Goal: Check status: Check status

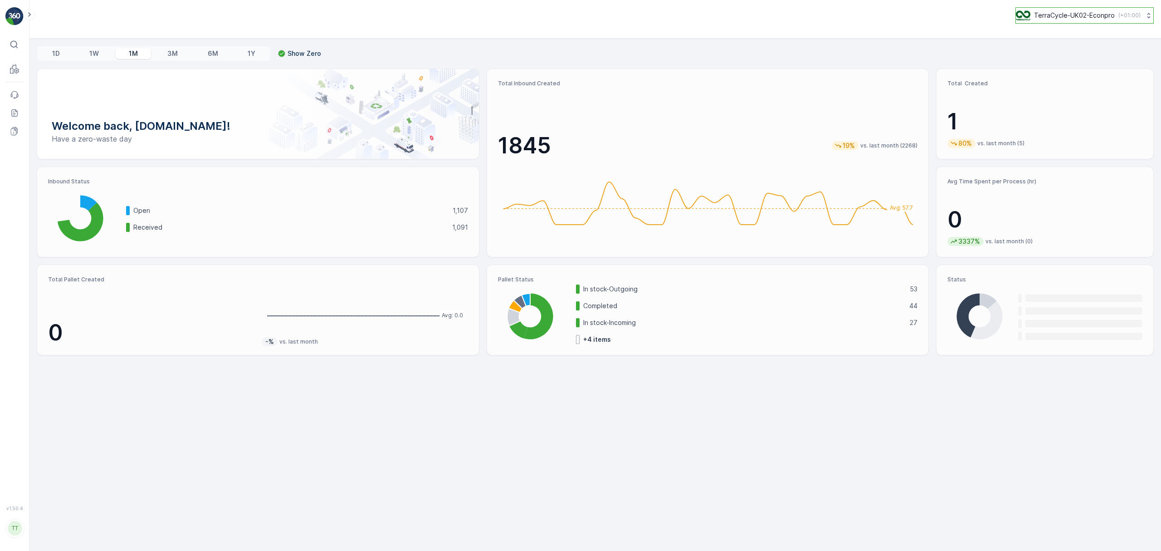
click at [1045, 15] on p "TerraCycle-UK02-Econpro" at bounding box center [1074, 15] width 81 height 9
type input "aurora"
click at [1041, 64] on span "America/[GEOGRAPHIC_DATA] (-05:00)" at bounding box center [1073, 59] width 103 height 7
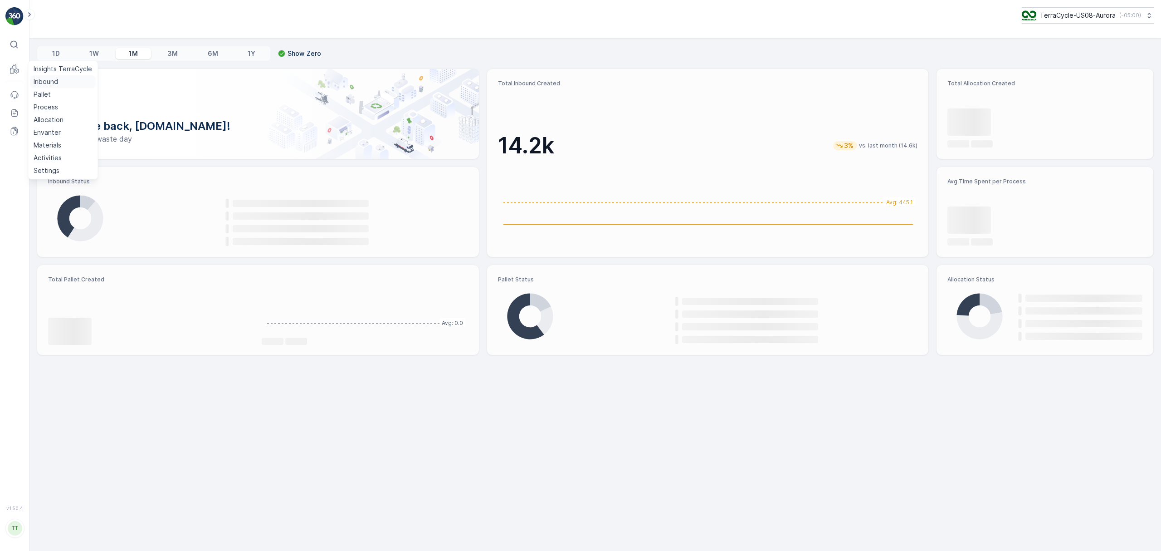
click at [44, 80] on p "Inbound" at bounding box center [46, 81] width 24 height 9
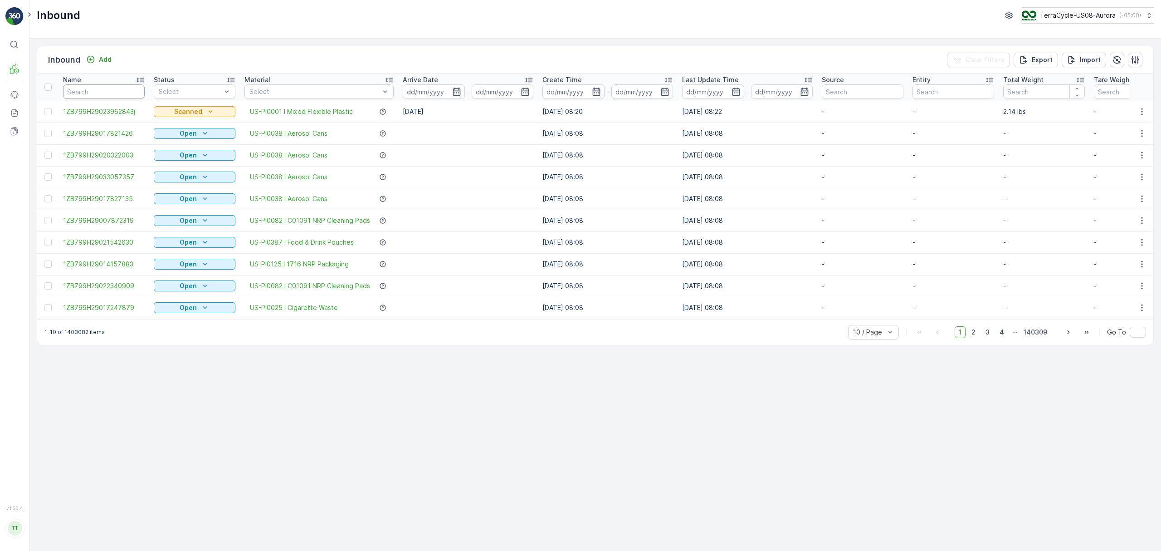
click at [98, 89] on input "text" at bounding box center [104, 91] width 82 height 15
paste input "1ZB799H29039048132"
type input "1ZB799H29039048132"
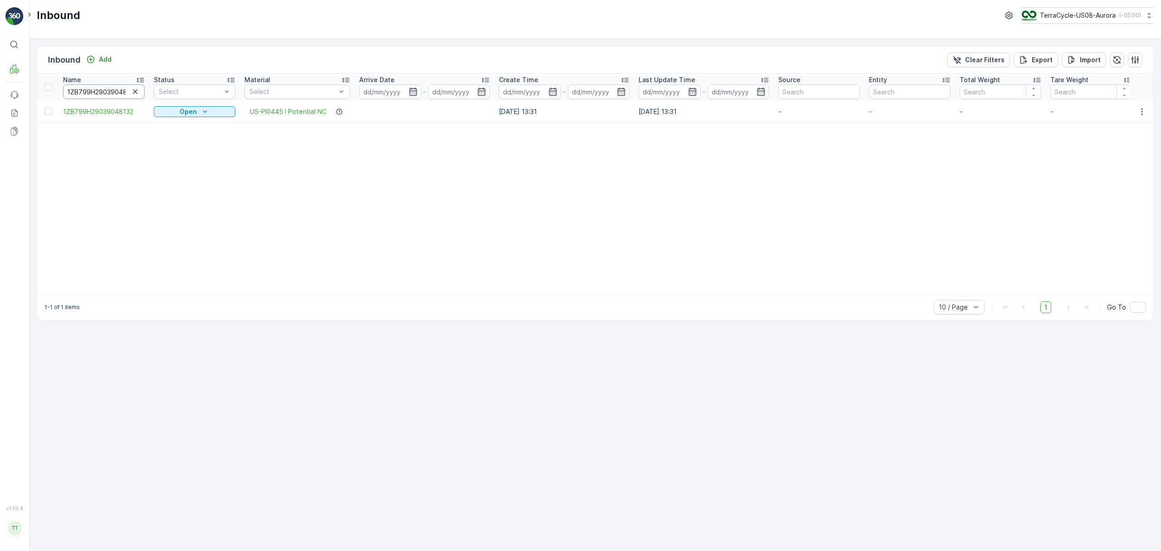
click at [97, 89] on input "1ZB799H29039048132" at bounding box center [104, 91] width 82 height 15
click at [98, 89] on input "1ZB799H29039048132" at bounding box center [104, 91] width 82 height 15
paste input "1543712"
type input "1ZB799H29015437122"
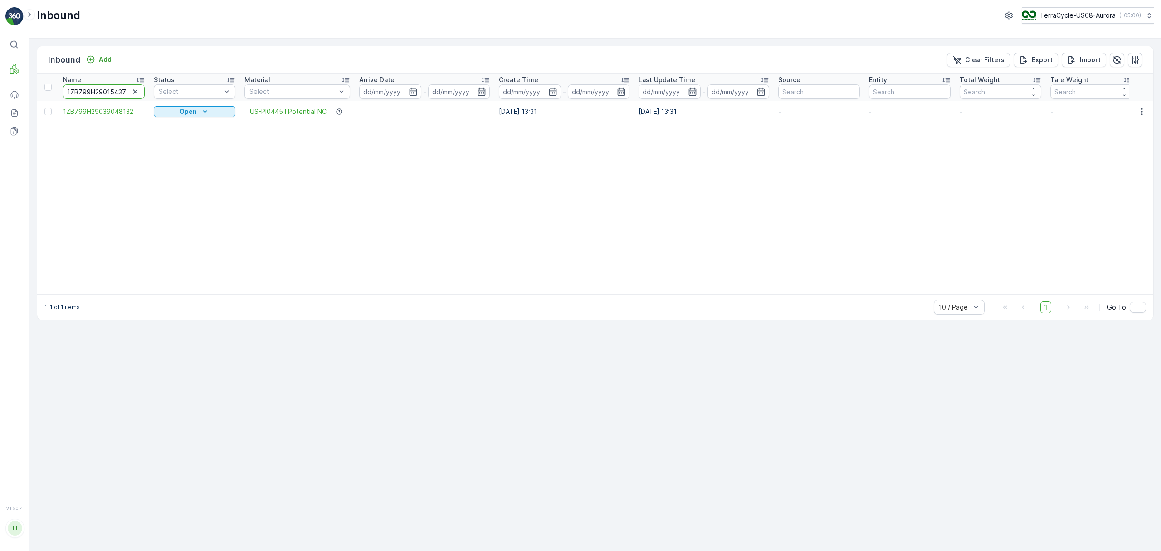
scroll to position [0, 10]
click at [83, 91] on input "1ZB799H29015437122" at bounding box center [104, 91] width 82 height 15
paste input "2368119"
type input "1ZB799H29023681192"
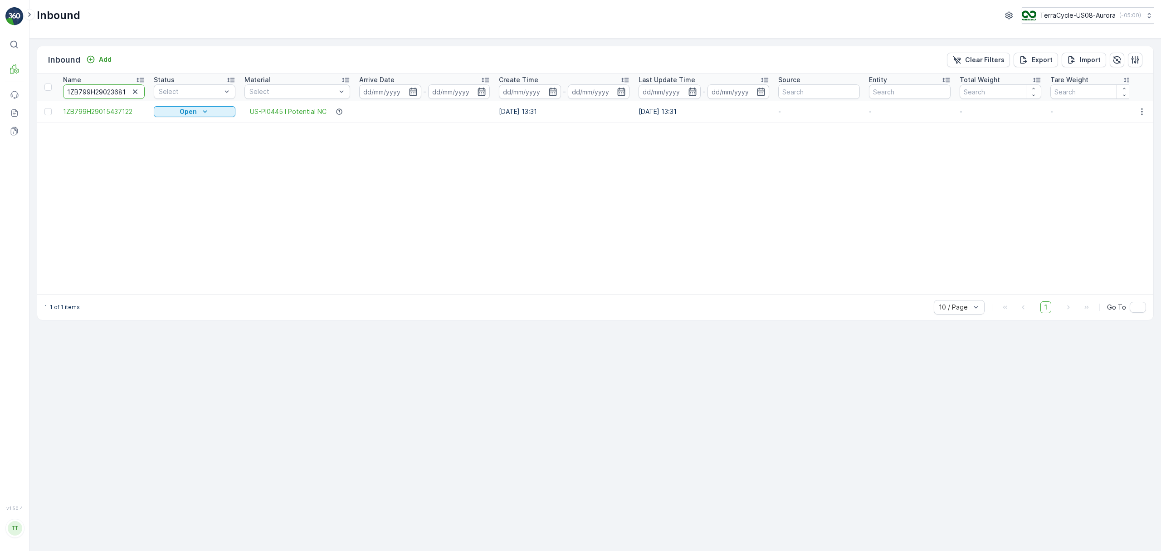
scroll to position [0, 10]
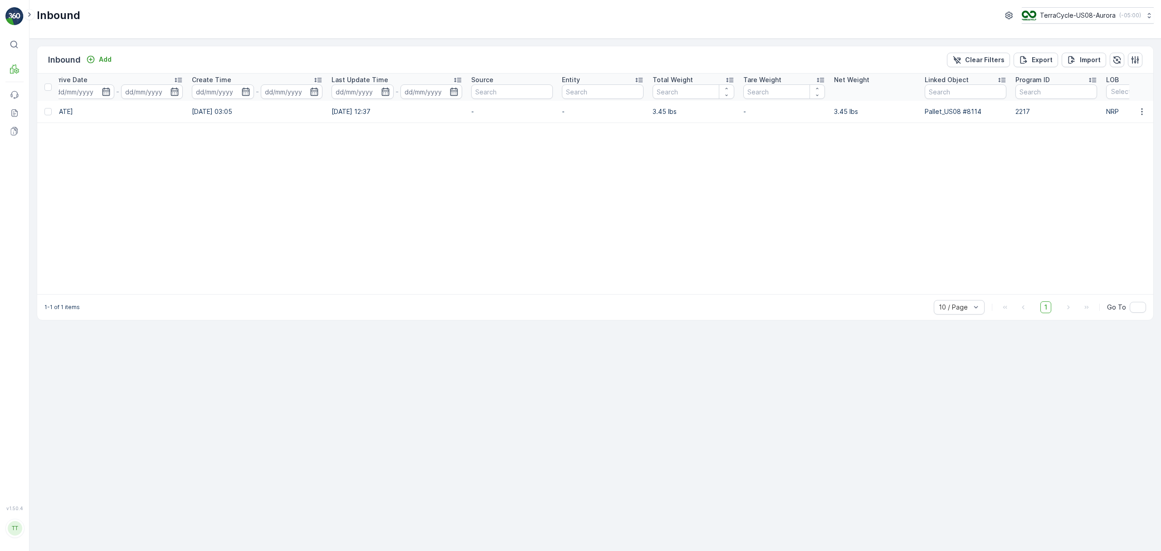
scroll to position [0, 338]
drag, startPoint x: 924, startPoint y: 114, endPoint x: 979, endPoint y: 111, distance: 55.5
click at [979, 111] on p "Pallet_US08 #8114" at bounding box center [964, 111] width 82 height 9
copy p "Pallet_US08 #8114"
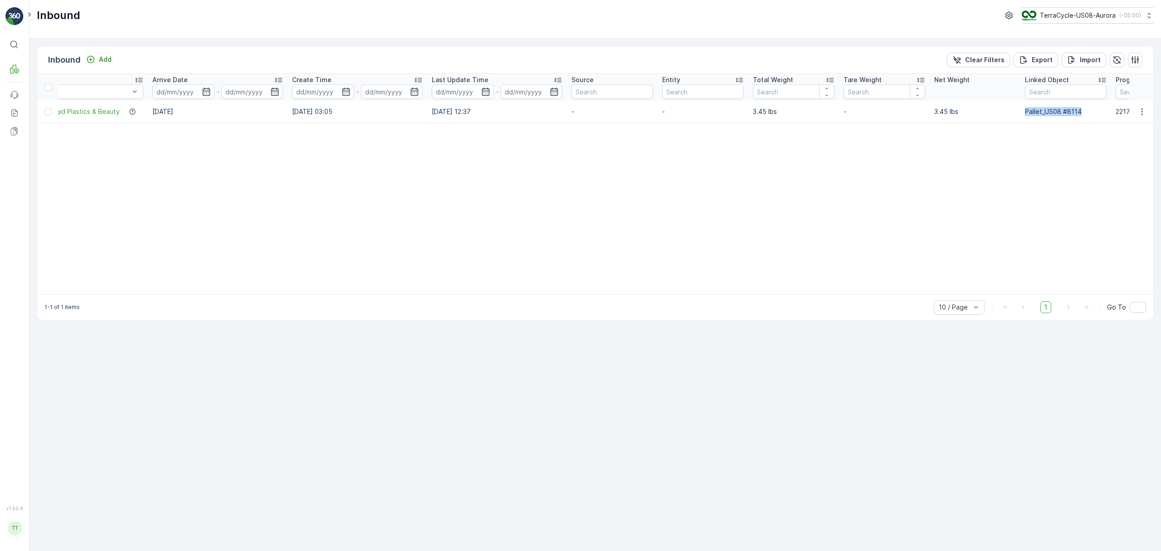
scroll to position [0, 0]
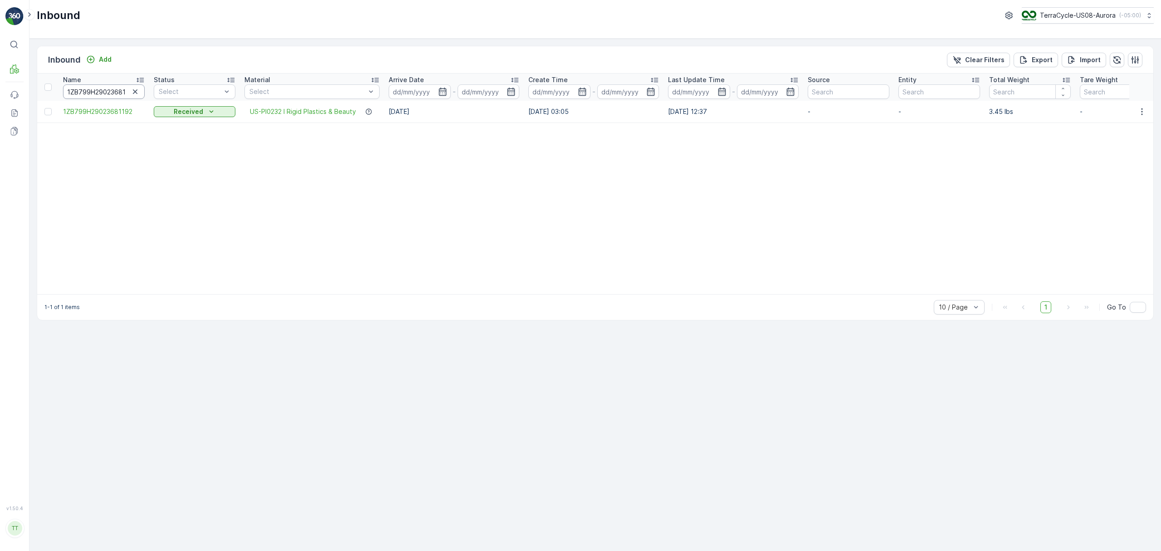
click at [106, 89] on input "1ZB799H29023681192" at bounding box center [104, 91] width 82 height 15
paste input "10244714"
type input "1ZB799H29010244714"
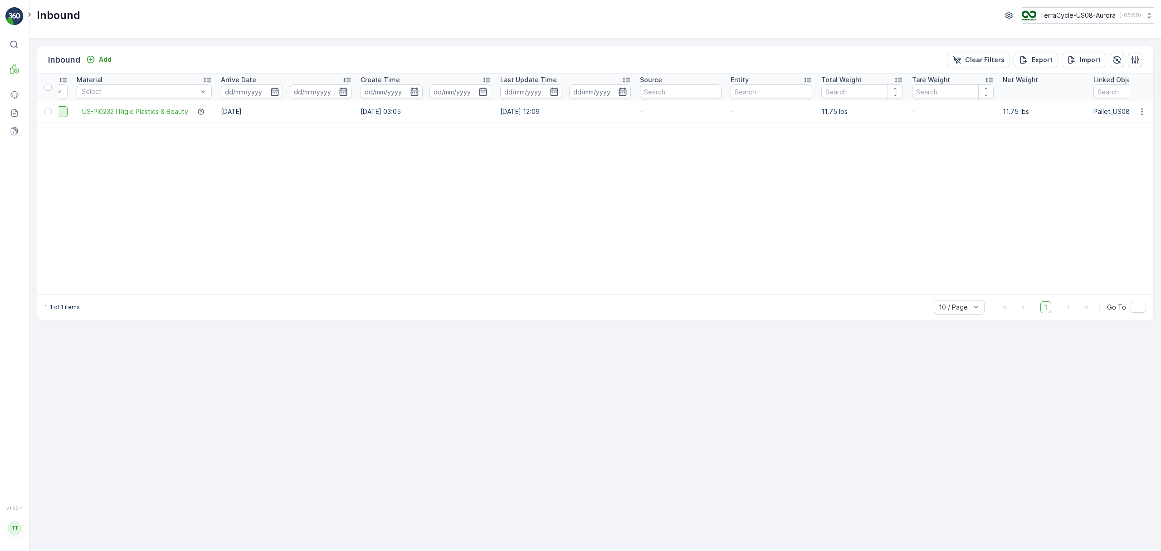
scroll to position [0, 315]
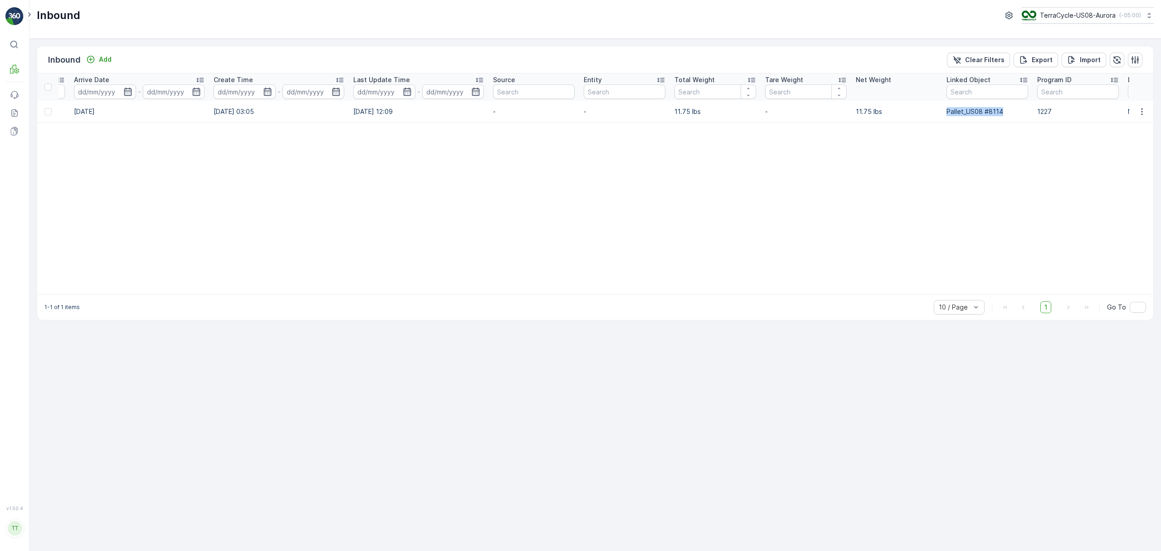
drag, startPoint x: 1009, startPoint y: 111, endPoint x: 944, endPoint y: 113, distance: 64.9
click at [944, 113] on td "Pallet_US08 #8114" at bounding box center [987, 112] width 91 height 22
copy p "Pallet_US08 #8114"
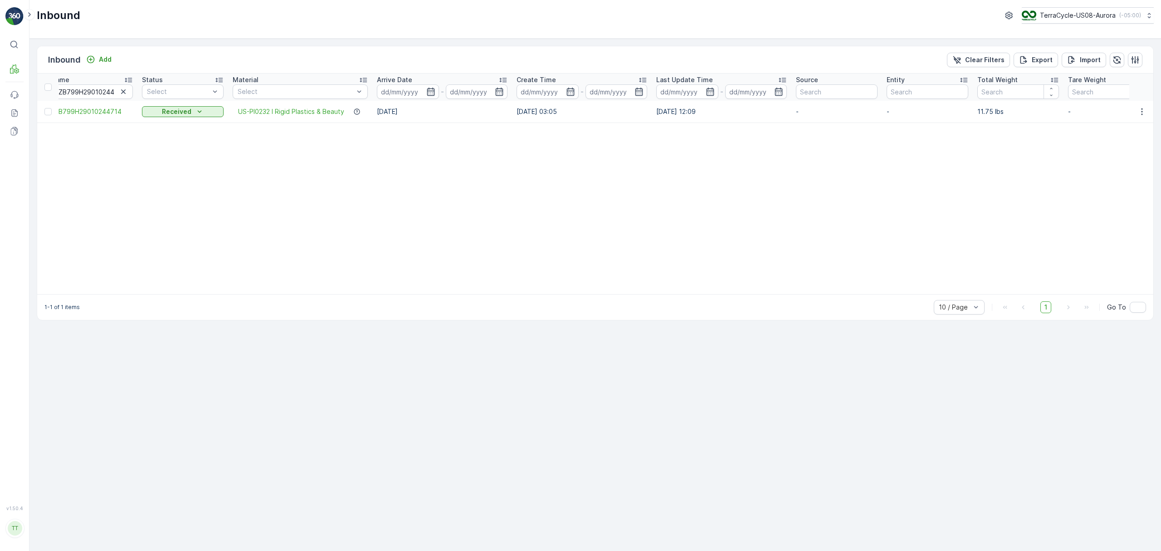
scroll to position [0, 0]
click at [99, 93] on input "1ZB799H29010244714" at bounding box center [104, 91] width 82 height 15
paste input "29559653"
type input "1ZB799H29029559653"
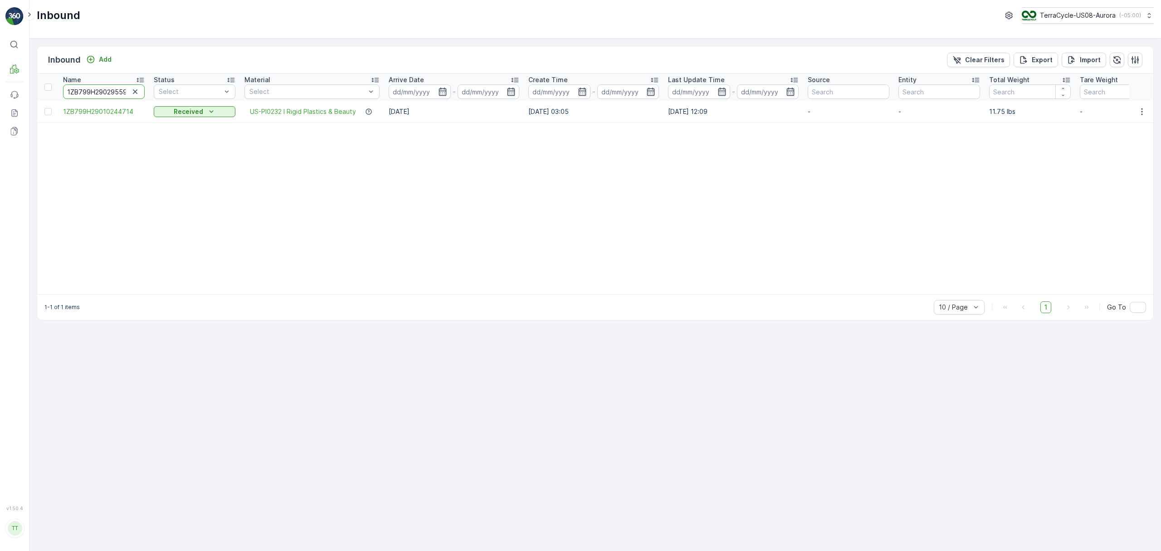
scroll to position [0, 12]
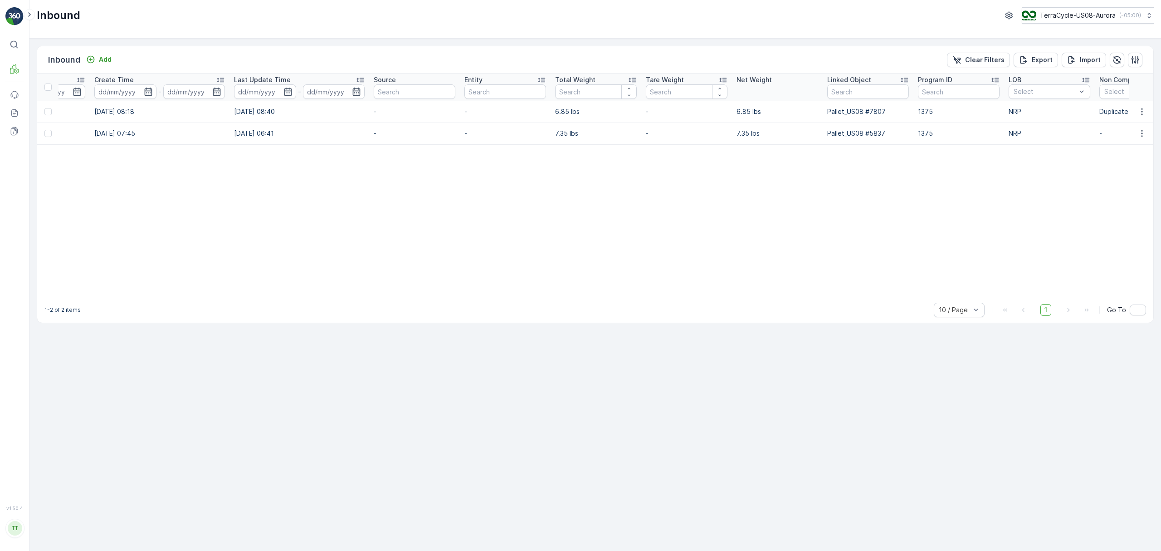
scroll to position [0, 500]
drag, startPoint x: 881, startPoint y: 110, endPoint x: 818, endPoint y: 113, distance: 62.7
click at [818, 113] on tr "1ZB799H29029559653_Copy(1756300693476) Received US-PI0232 I Rigid Plastics & Be…" at bounding box center [418, 112] width 1763 height 22
copy tr "Pallet_US08 #7807"
drag, startPoint x: 867, startPoint y: 133, endPoint x: 824, endPoint y: 134, distance: 43.1
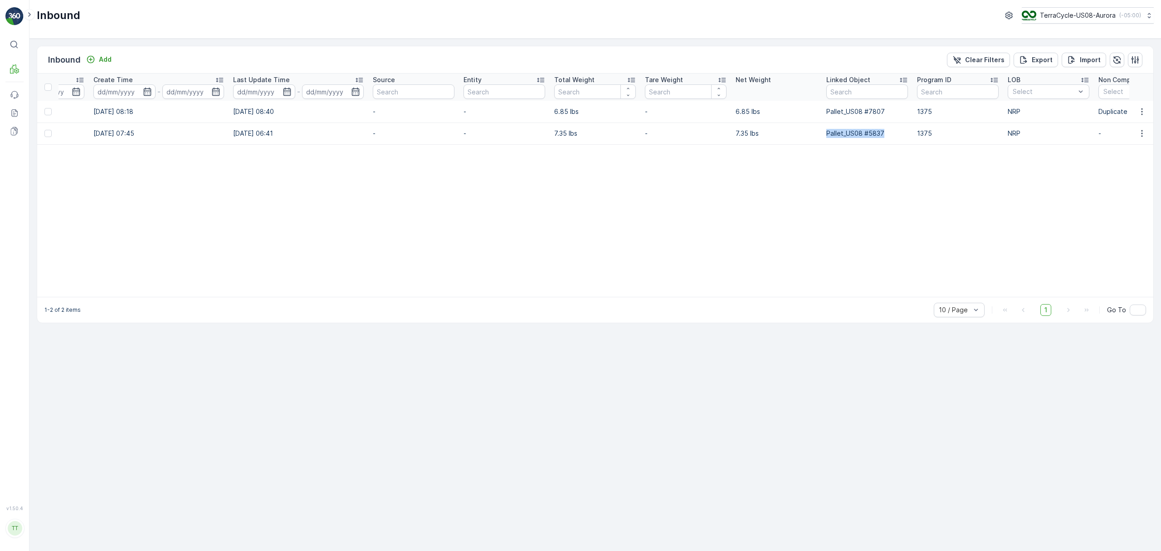
click at [827, 134] on p "Pallet_US08 #5837" at bounding box center [868, 133] width 82 height 9
copy p "Pallet_US08 #5837"
drag, startPoint x: 400, startPoint y: 302, endPoint x: 209, endPoint y: 300, distance: 191.4
click at [208, 301] on div "1-2 of 2 items 10 / Page 1 Go To" at bounding box center [595, 310] width 1116 height 26
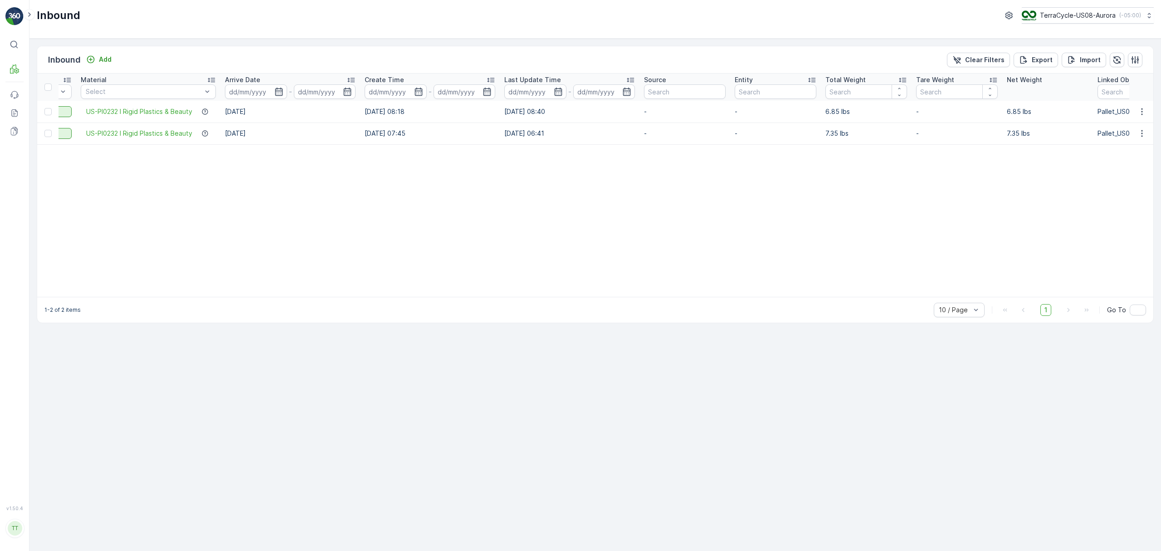
scroll to position [0, 0]
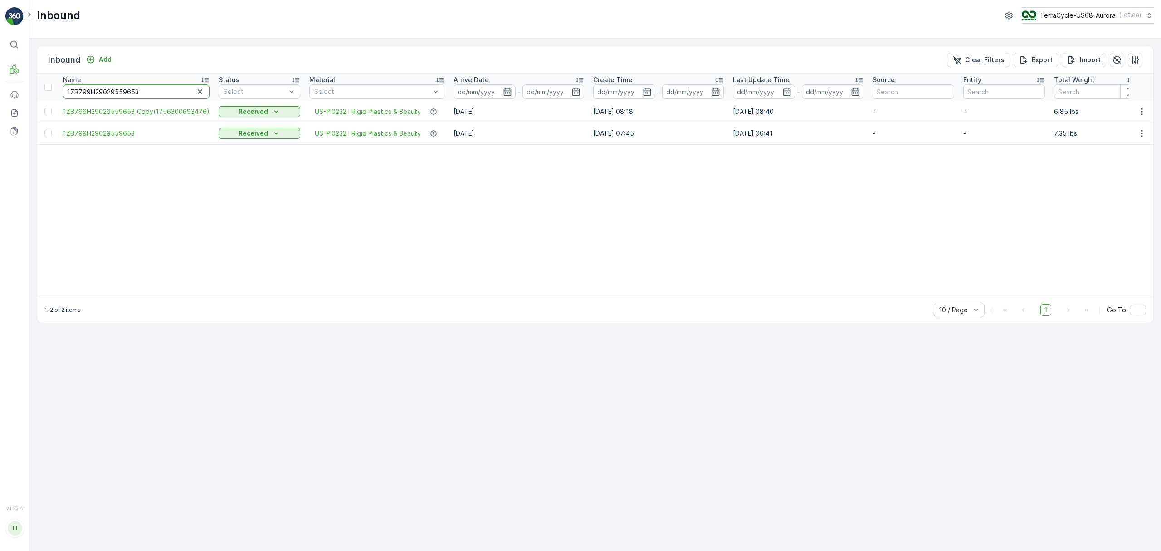
drag, startPoint x: 144, startPoint y: 88, endPoint x: 30, endPoint y: 80, distance: 114.2
click at [30, 80] on div "Inbound Add Clear Filters Export Import Name 1ZB799H29029559653 Status Select M…" at bounding box center [595, 295] width 1132 height 512
paste input "615882"
type input "1ZB799H29026158823"
drag, startPoint x: 284, startPoint y: 302, endPoint x: 636, endPoint y: 309, distance: 352.1
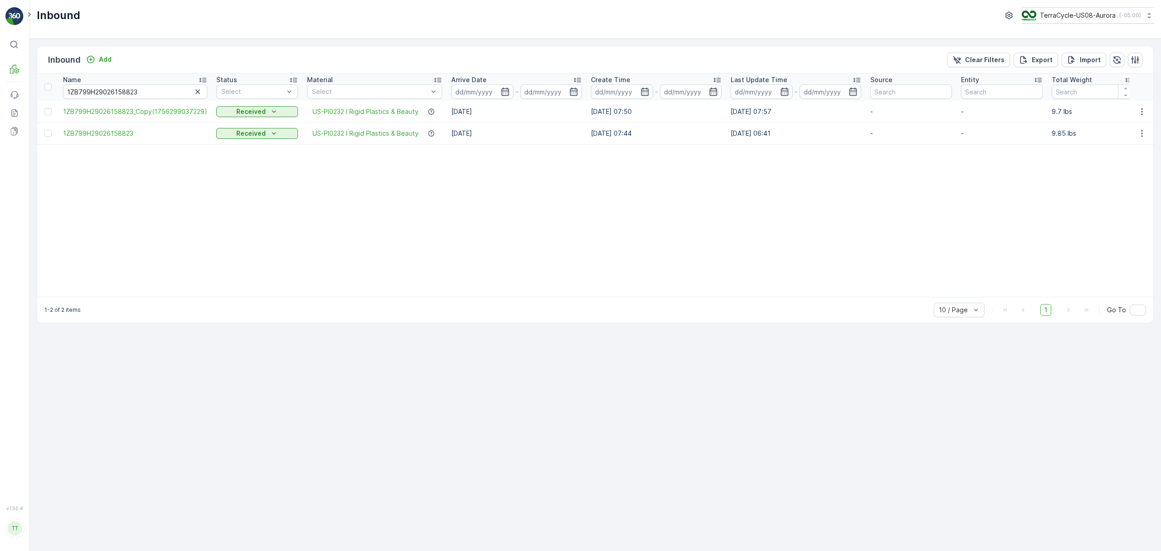
click at [653, 323] on div "1-2 of 2 items 10 / Page 1 Go To" at bounding box center [595, 310] width 1116 height 26
click at [109, 91] on input "1ZB799H29026158823" at bounding box center [135, 91] width 144 height 15
paste input "955965"
type input "1ZB799H29029559653"
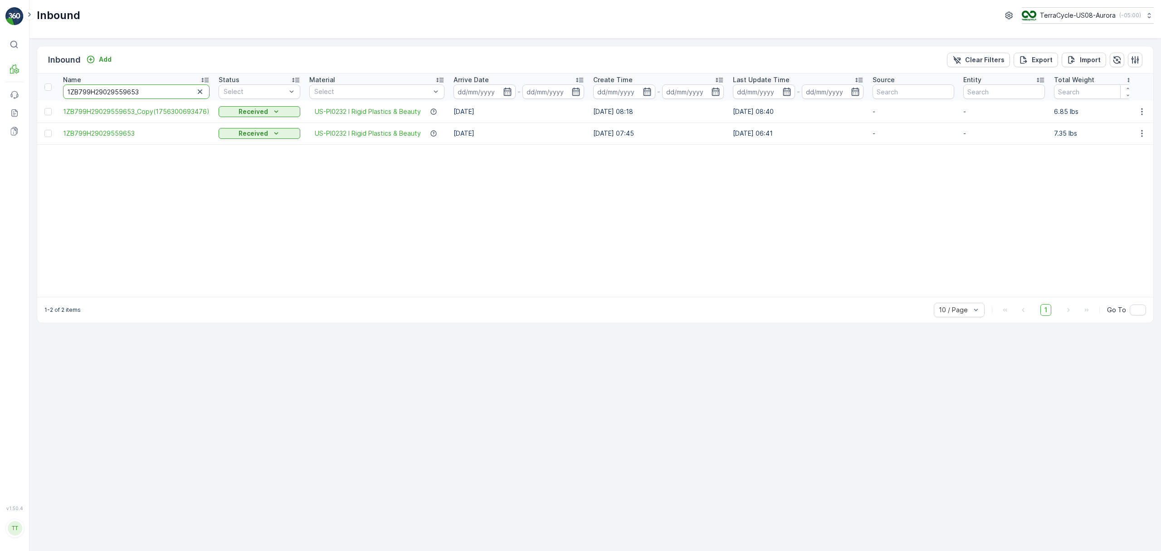
drag, startPoint x: 146, startPoint y: 91, endPoint x: 42, endPoint y: 84, distance: 103.7
click at [42, 84] on tr "Name 1ZB799H29029559653 Status Select Material Select Arrive Date - Create Time…" at bounding box center [918, 86] width 1763 height 27
paste input "03435932"
type input "1ZB799H29003435932"
drag, startPoint x: 388, startPoint y: 301, endPoint x: 531, endPoint y: 308, distance: 142.6
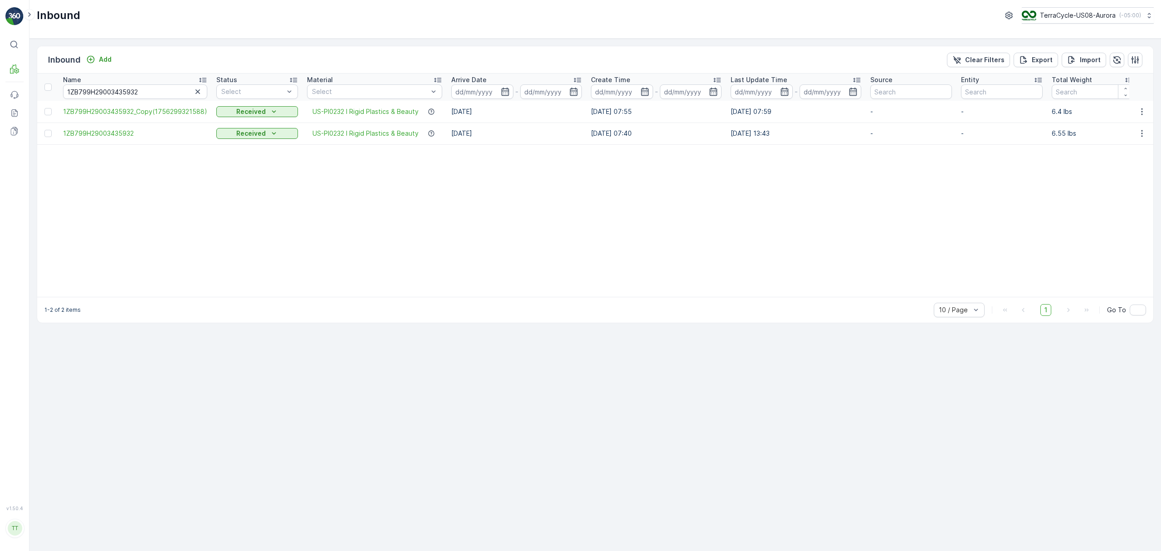
click at [531, 308] on div "1-2 of 2 items 10 / Page 1 Go To" at bounding box center [595, 310] width 1116 height 26
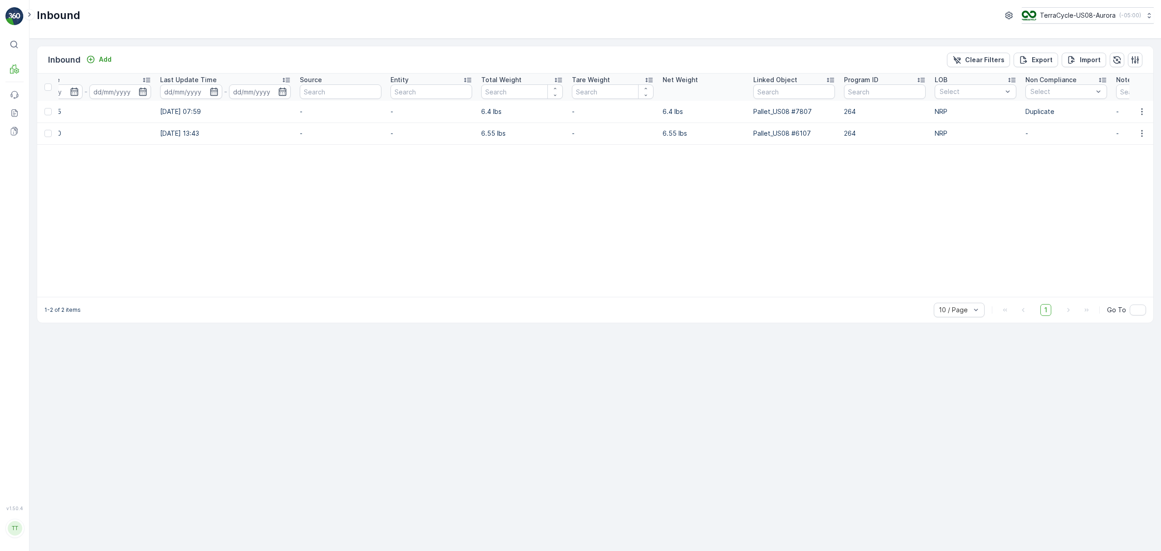
scroll to position [0, 584]
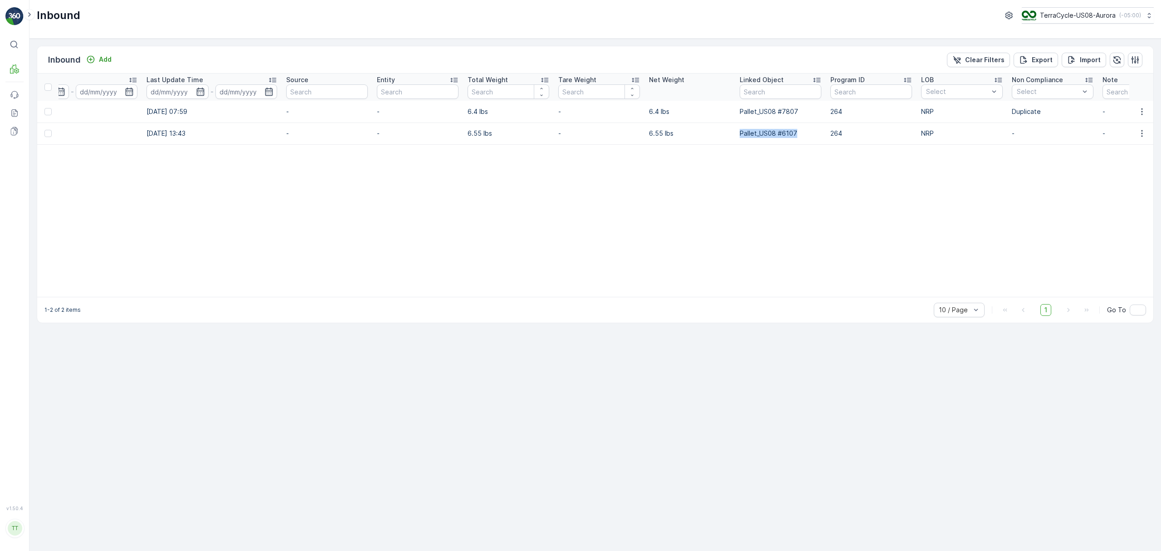
drag, startPoint x: 797, startPoint y: 134, endPoint x: 734, endPoint y: 133, distance: 62.6
click at [735, 133] on td "Pallet_US08 #6107" at bounding box center [780, 133] width 91 height 22
copy p "Pallet_US08 #6107"
drag, startPoint x: 802, startPoint y: 111, endPoint x: 726, endPoint y: 113, distance: 75.8
click at [726, 113] on tr "1ZB799H29003435932_Copy(1756299321588) Received US-PI0232 I Rigid Plastics & Be…" at bounding box center [333, 112] width 1761 height 22
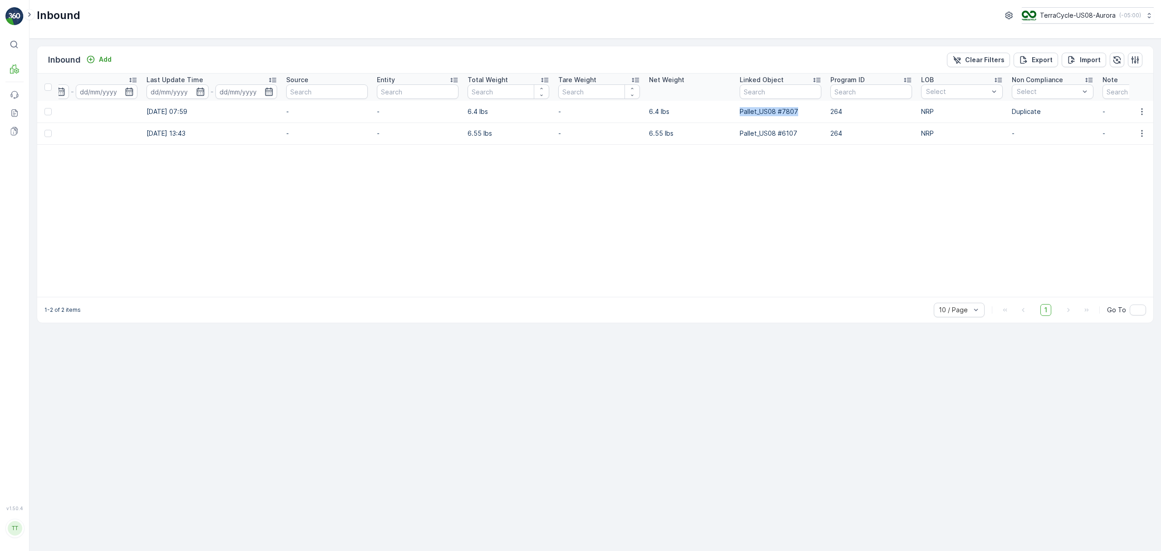
copy tr "Pallet_US08 #7807"
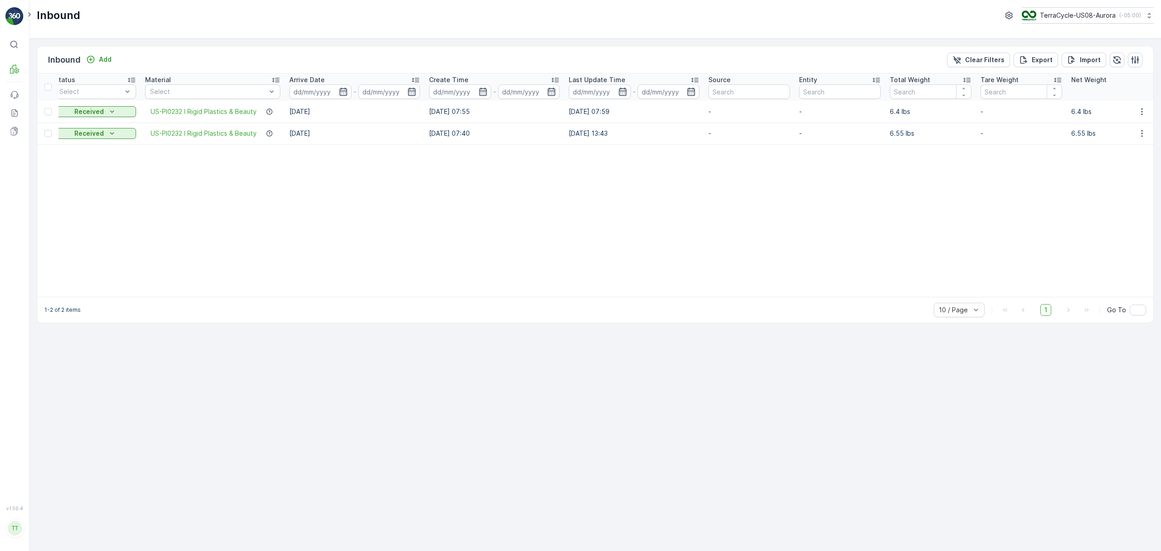
scroll to position [0, 0]
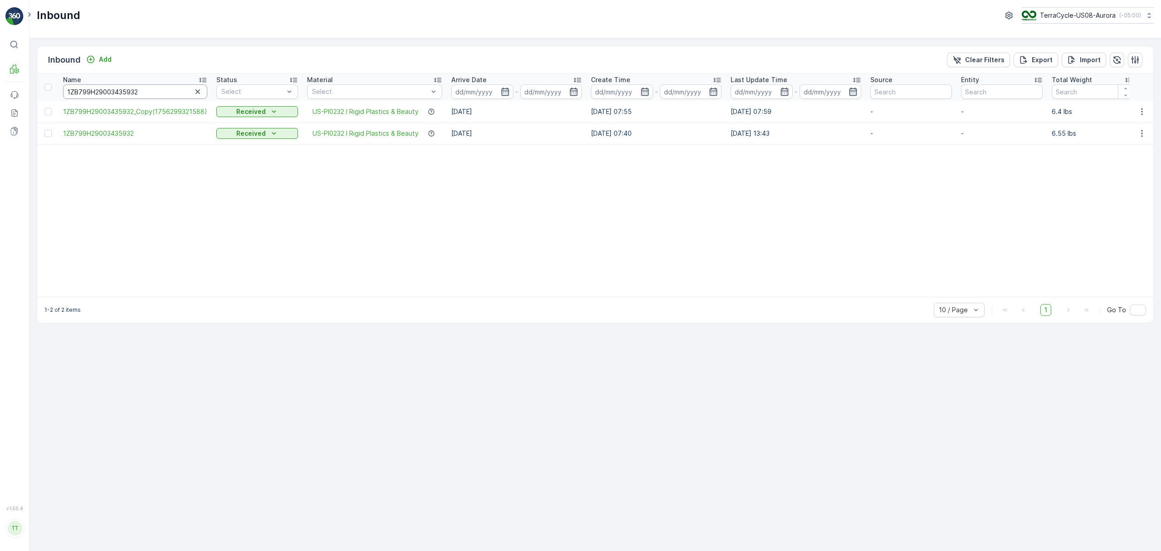
click at [113, 93] on input "1ZB799H29003435932" at bounding box center [135, 91] width 144 height 15
paste input "35067511"
type input "1ZB799H29035067511"
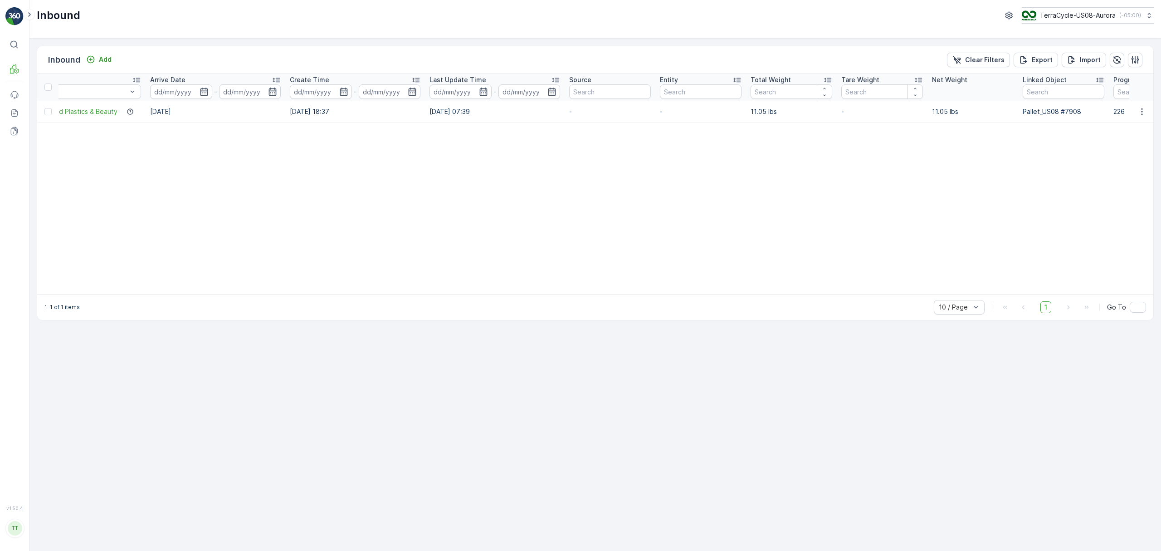
scroll to position [0, 391]
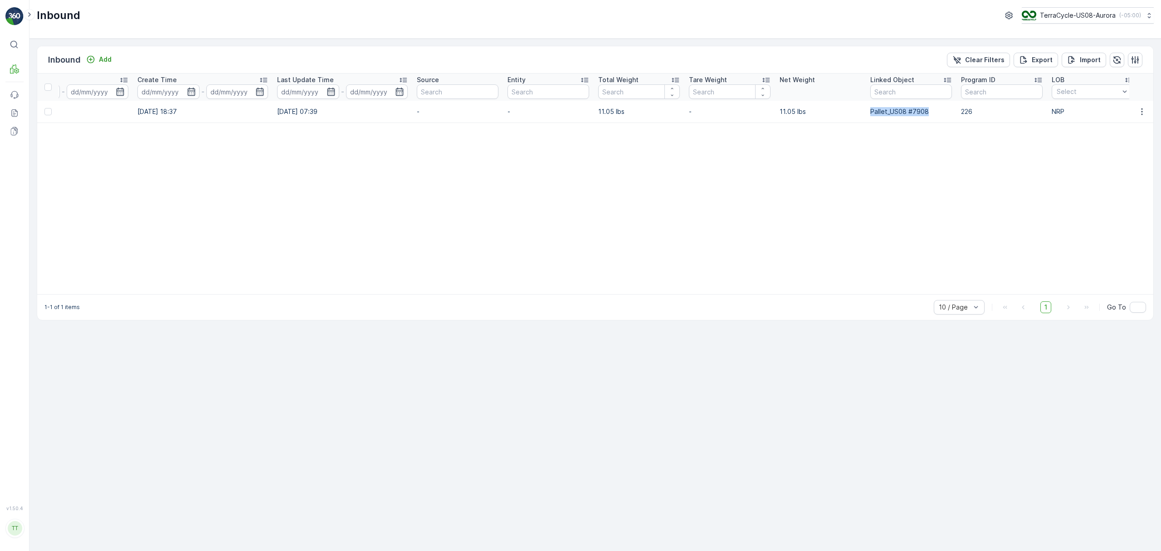
drag, startPoint x: 929, startPoint y: 114, endPoint x: 866, endPoint y: 116, distance: 63.5
click at [866, 116] on td "Pallet_US08 #7908" at bounding box center [911, 112] width 91 height 22
copy p "Pallet_US08 #7908"
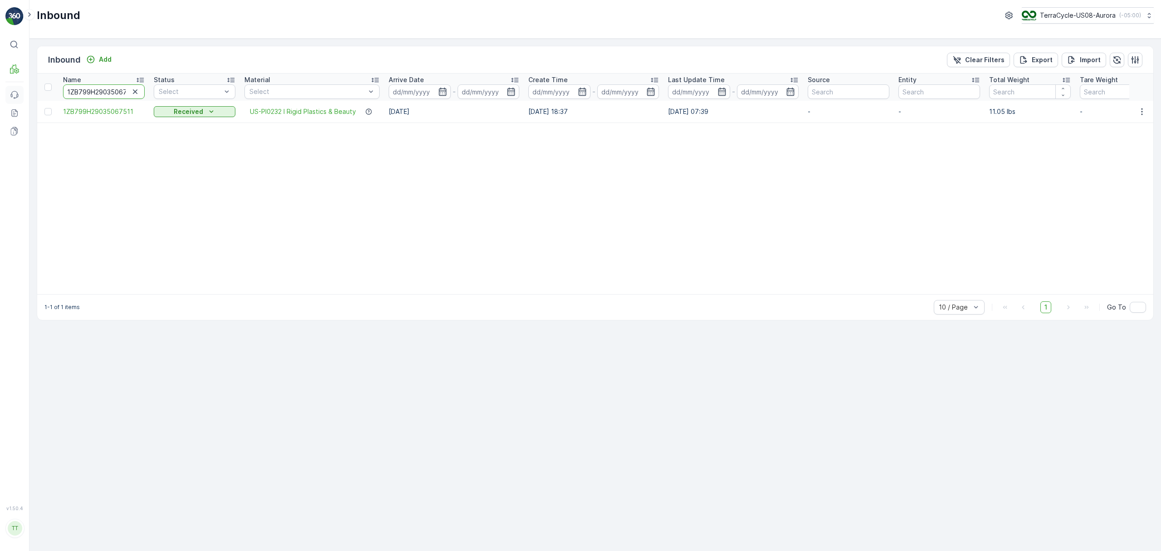
scroll to position [0, 0]
drag, startPoint x: 126, startPoint y: 90, endPoint x: 16, endPoint y: 89, distance: 109.8
click at [16, 89] on div "⌘B MRF Events Reports Documents v 1.50.4 TT [DOMAIN_NAME] [DOMAIN_NAME][EMAIL_A…" at bounding box center [580, 275] width 1161 height 551
paste input "0684818"
type input "1ZB799H29030684818511"
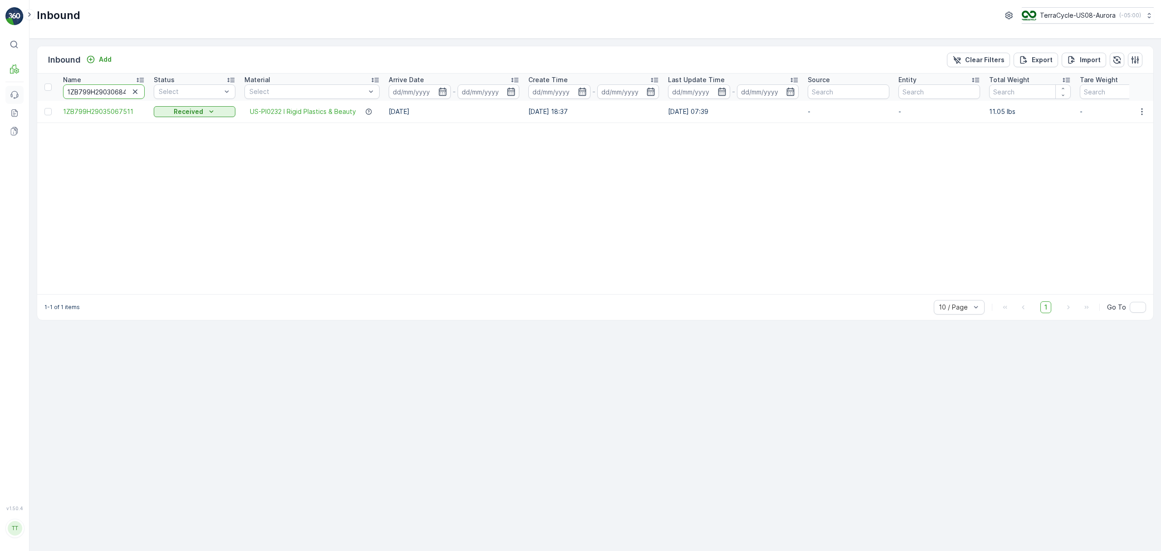
scroll to position [0, 12]
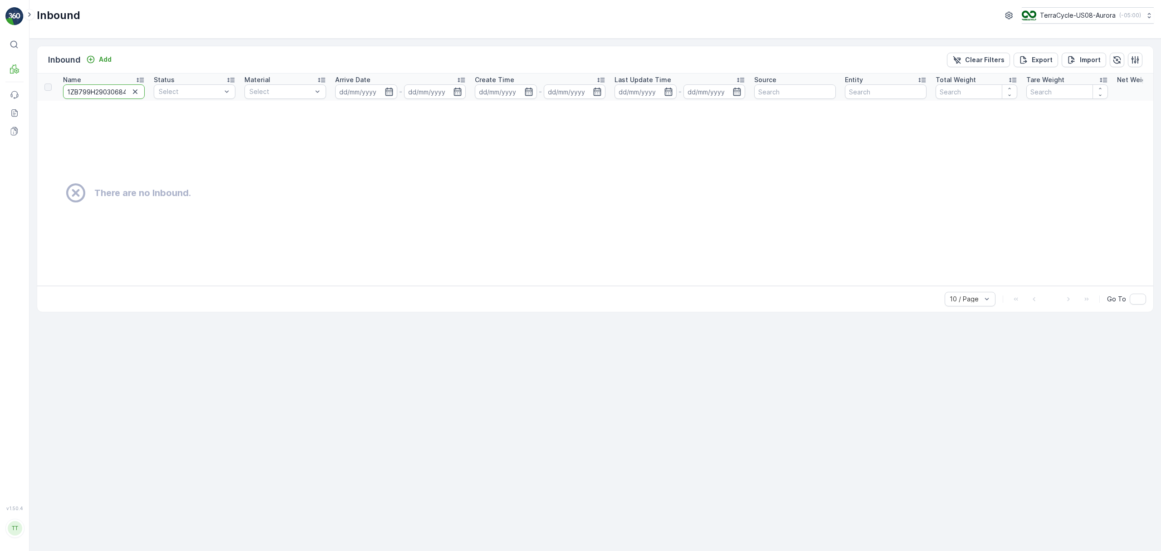
click at [89, 93] on input "1ZB799H29030684818511" at bounding box center [104, 91] width 82 height 15
click at [118, 91] on input "1ZB799H29030684818511" at bounding box center [104, 91] width 82 height 15
click at [78, 91] on input "1ZB799H29030684818511" at bounding box center [104, 91] width 82 height 15
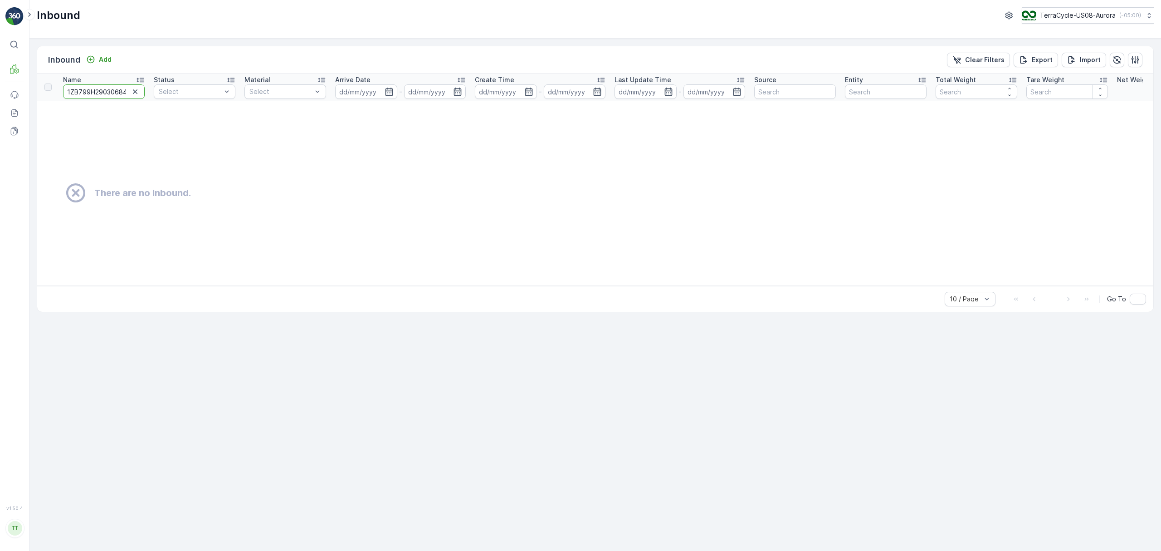
click at [78, 91] on input "1ZB799H29030684818511" at bounding box center [104, 91] width 82 height 15
paste input "text"
type input "1ZB799H29030684818"
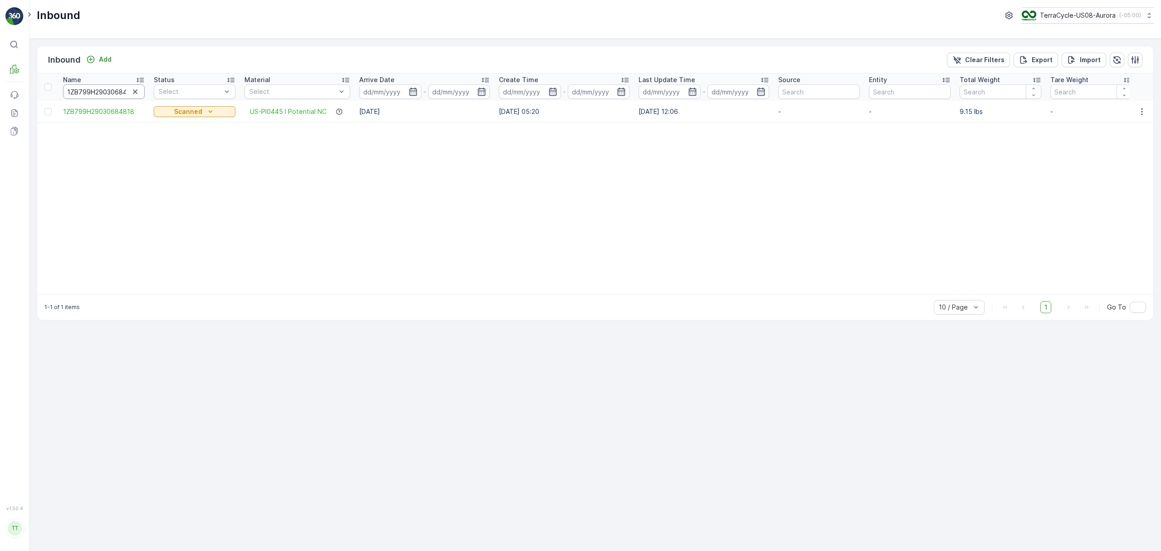
click at [115, 93] on input "1ZB799H29030684818" at bounding box center [104, 91] width 82 height 15
paste input "08540934"
type input "1ZB799H29008540934"
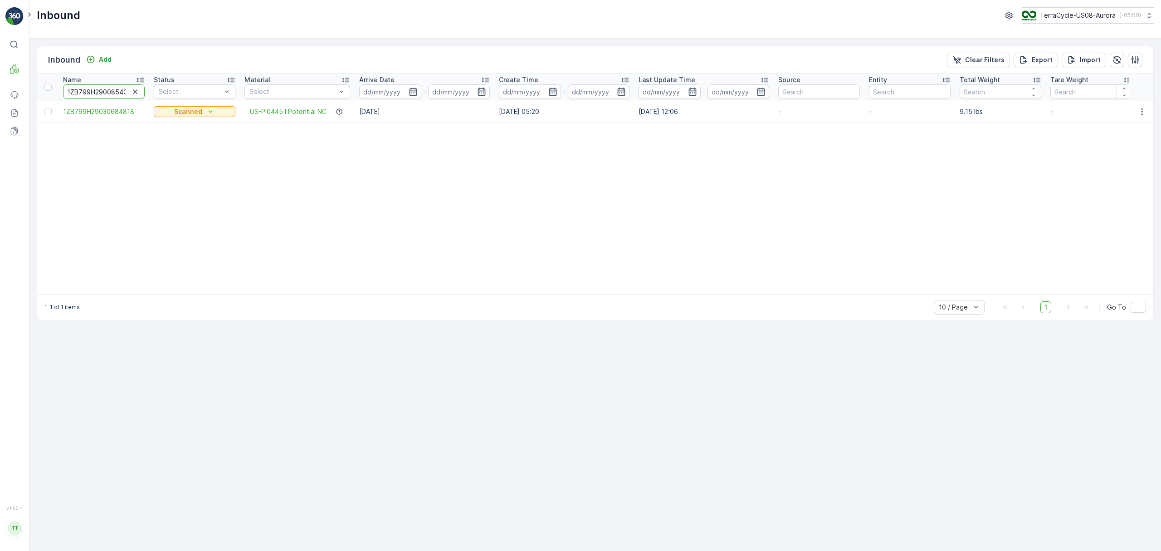
scroll to position [0, 13]
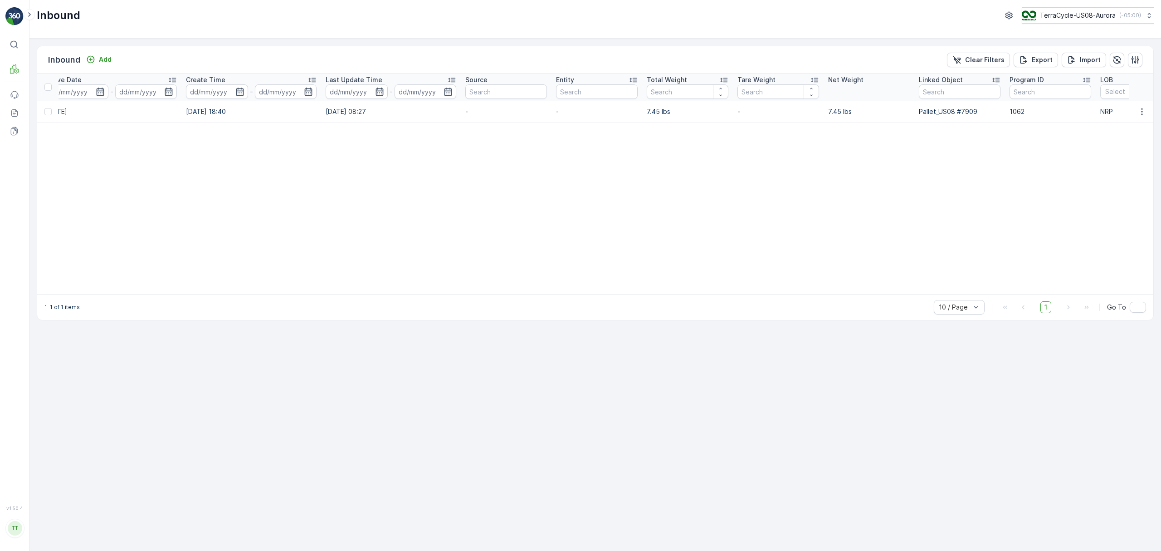
scroll to position [0, 341]
drag, startPoint x: 976, startPoint y: 111, endPoint x: 909, endPoint y: 118, distance: 67.5
click at [909, 118] on tr "1ZB799H29008540934 Received US-PI0001 I Mixed Flexible Plastic [DATE] [DATE] 18…" at bounding box center [543, 112] width 1695 height 22
copy tr "Pallet_US08 #7909"
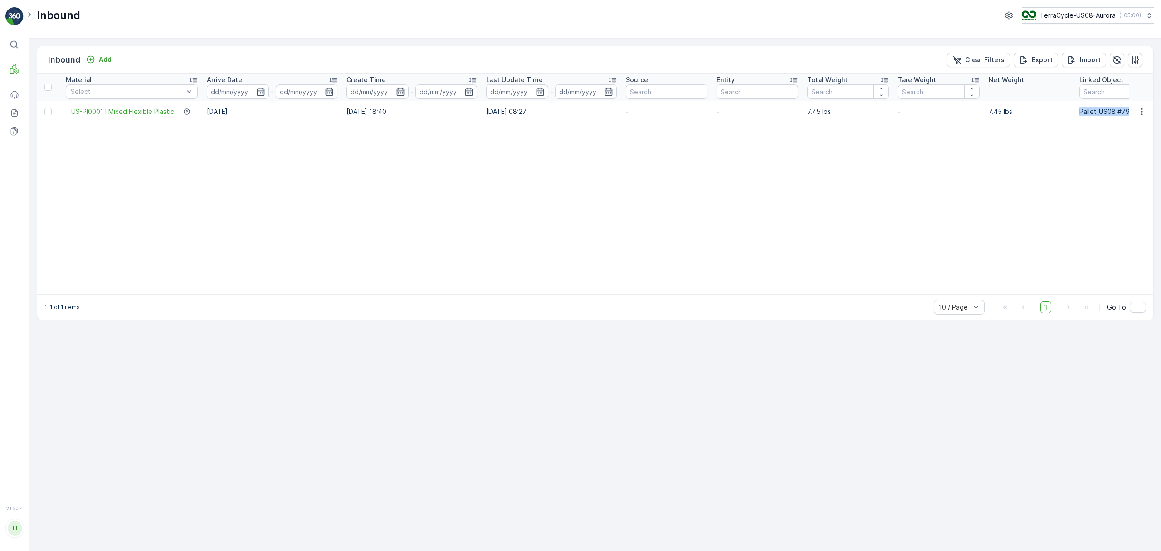
scroll to position [0, 0]
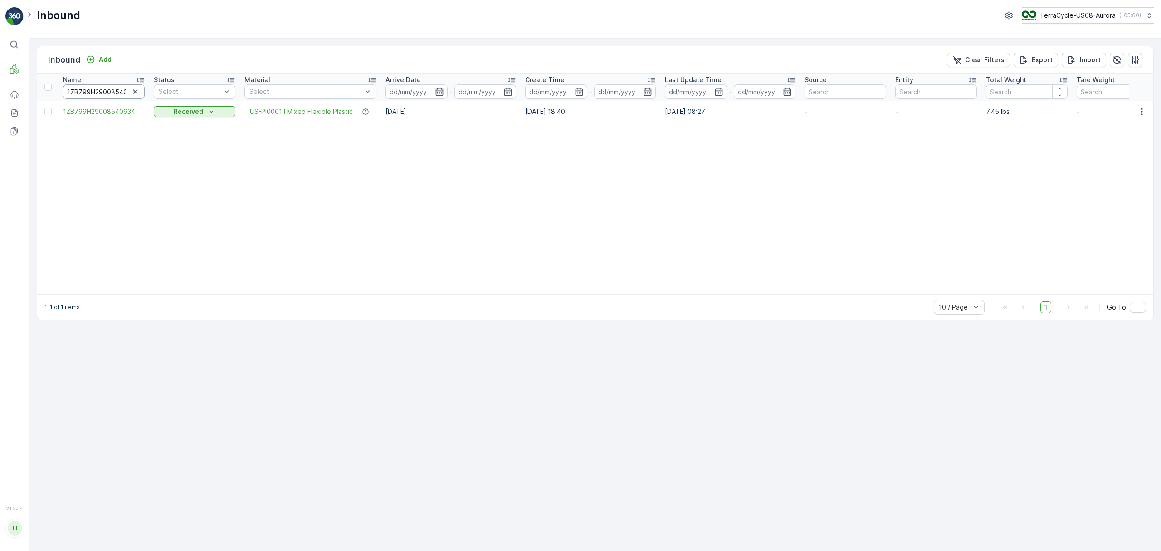
click at [92, 91] on input "1ZB799H29008540934" at bounding box center [104, 91] width 82 height 15
paste input "36132420"
type input "1ZB799H29036132420"
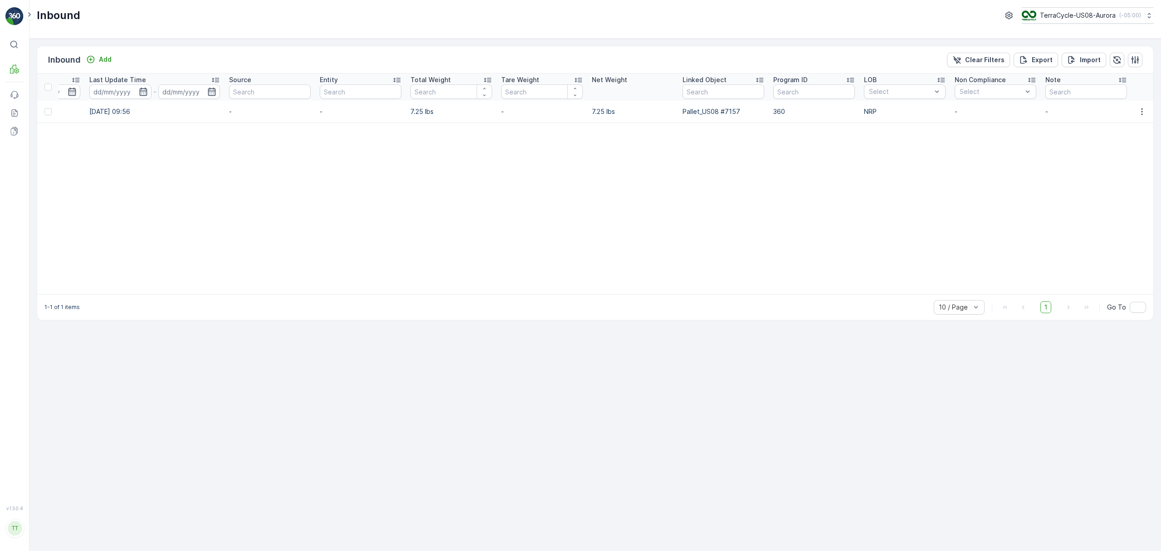
scroll to position [0, 582]
drag, startPoint x: 741, startPoint y: 113, endPoint x: 677, endPoint y: 117, distance: 64.1
click at [677, 117] on td "Pallet_US08 #7157" at bounding box center [720, 112] width 91 height 22
copy p "Pallet_US08 #7157"
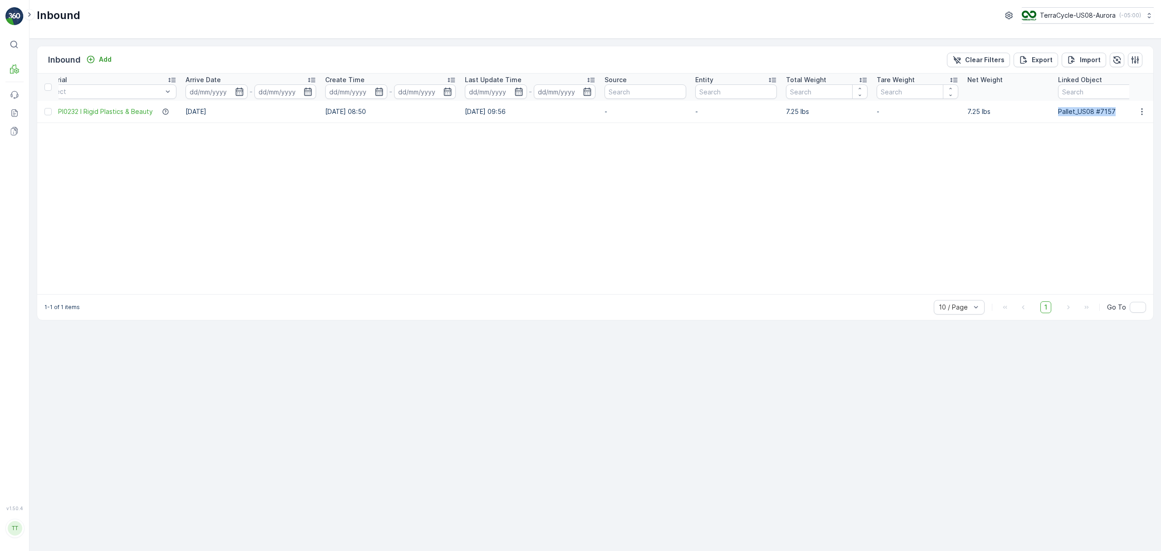
scroll to position [0, 0]
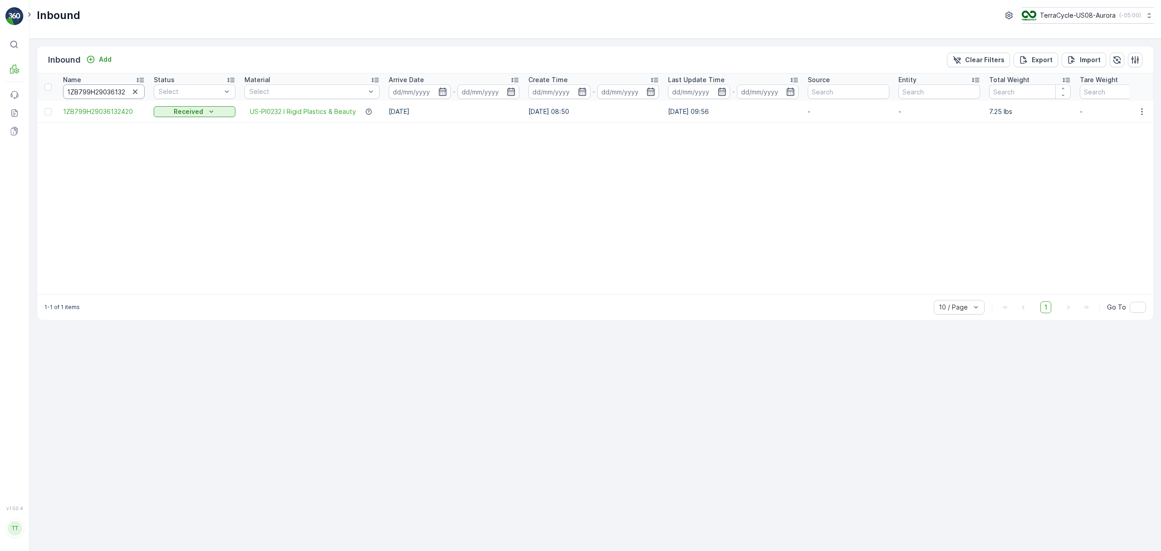
click at [103, 89] on input "1ZB799H29036132420" at bounding box center [104, 91] width 82 height 15
paste input "23071574"
type input "1ZB799H29023071574"
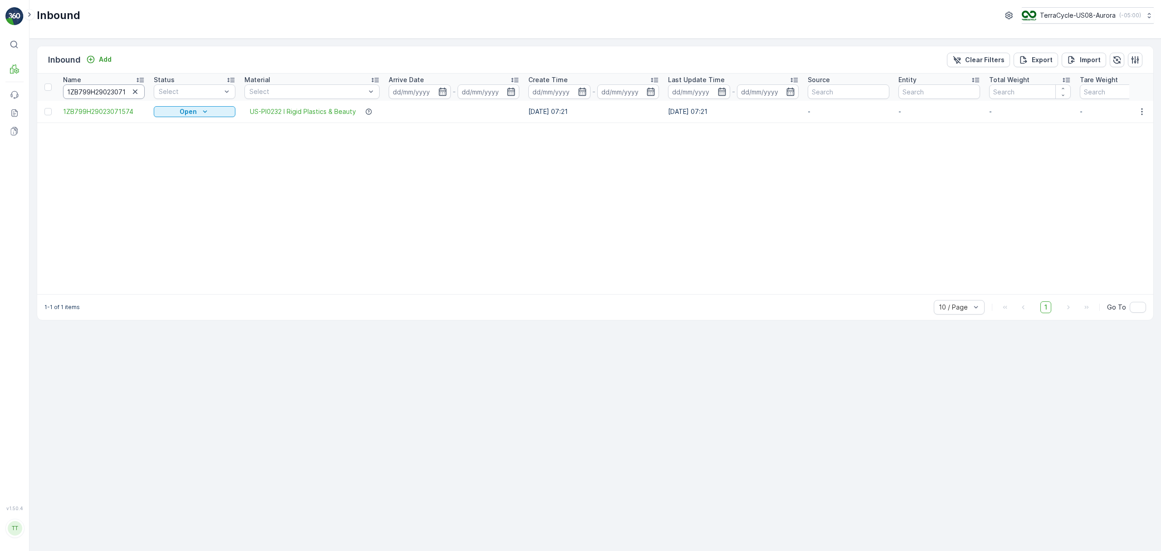
click at [106, 91] on input "1ZB799H29023071574" at bounding box center [104, 91] width 82 height 15
paste input "32517861"
type input "1ZB799H29032517861"
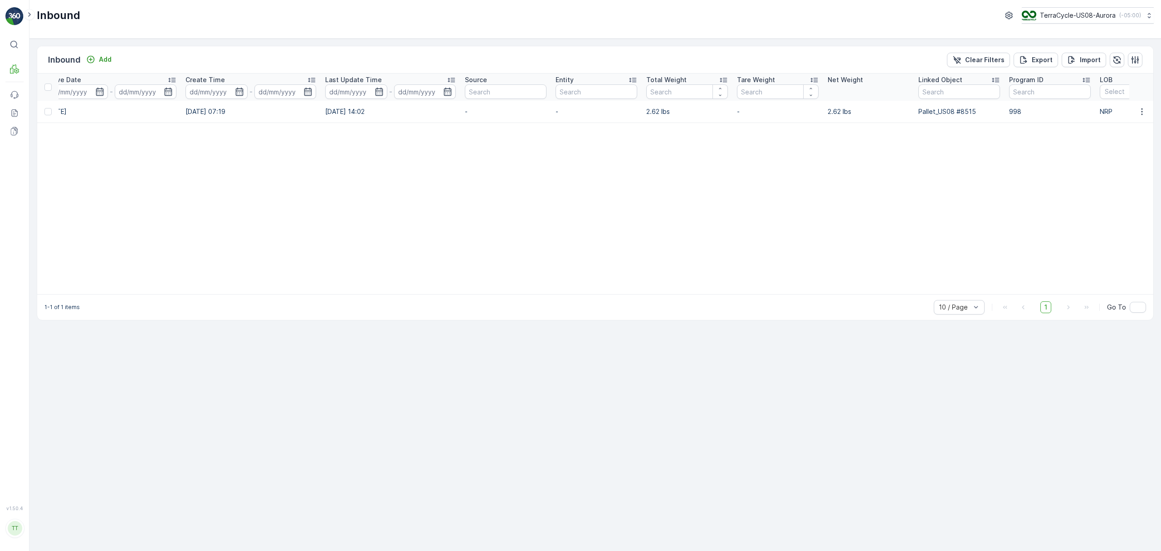
scroll to position [0, 577]
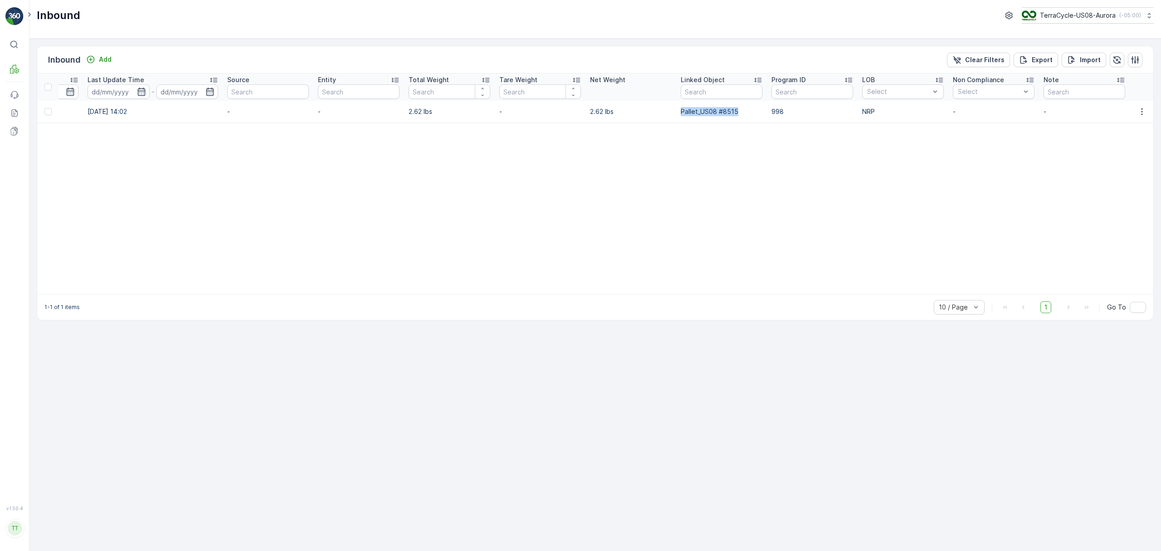
drag, startPoint x: 738, startPoint y: 113, endPoint x: 678, endPoint y: 118, distance: 60.2
click at [678, 118] on td "Pallet_US08 #8515" at bounding box center [721, 112] width 91 height 22
copy p "Pallet_US08 #8515"
drag, startPoint x: 448, startPoint y: 294, endPoint x: 283, endPoint y: 307, distance: 165.6
click at [283, 307] on div "Inbound Add Clear Filters Export Import Name 1ZB799H29032517861 Status Select M…" at bounding box center [595, 183] width 1117 height 274
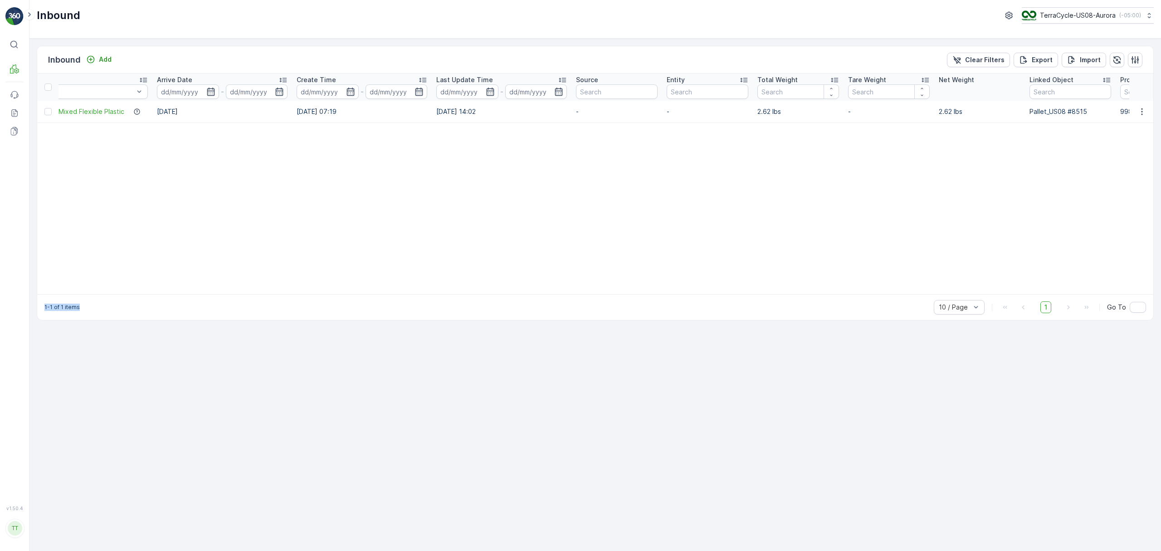
scroll to position [0, 0]
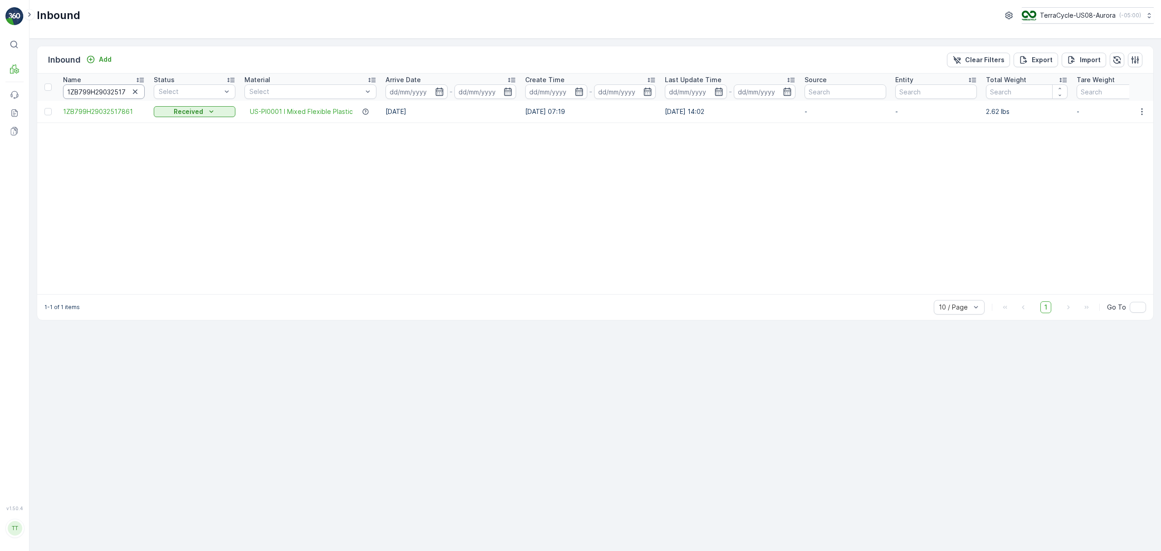
click at [97, 90] on input "1ZB799H29032517861" at bounding box center [104, 91] width 82 height 15
paste input "8541645"
type input "1ZB799H29038541645"
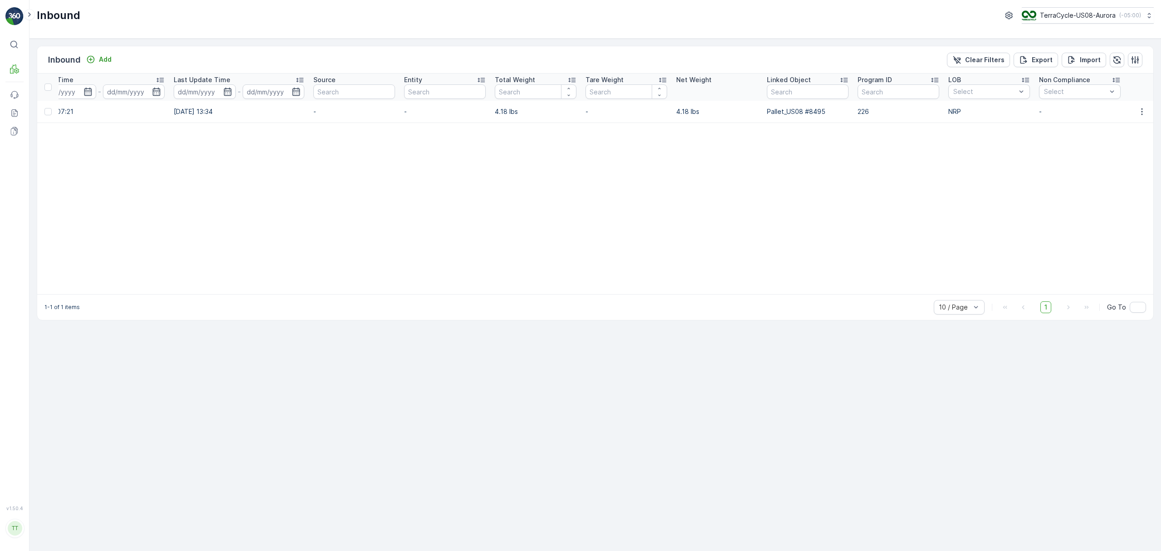
scroll to position [0, 514]
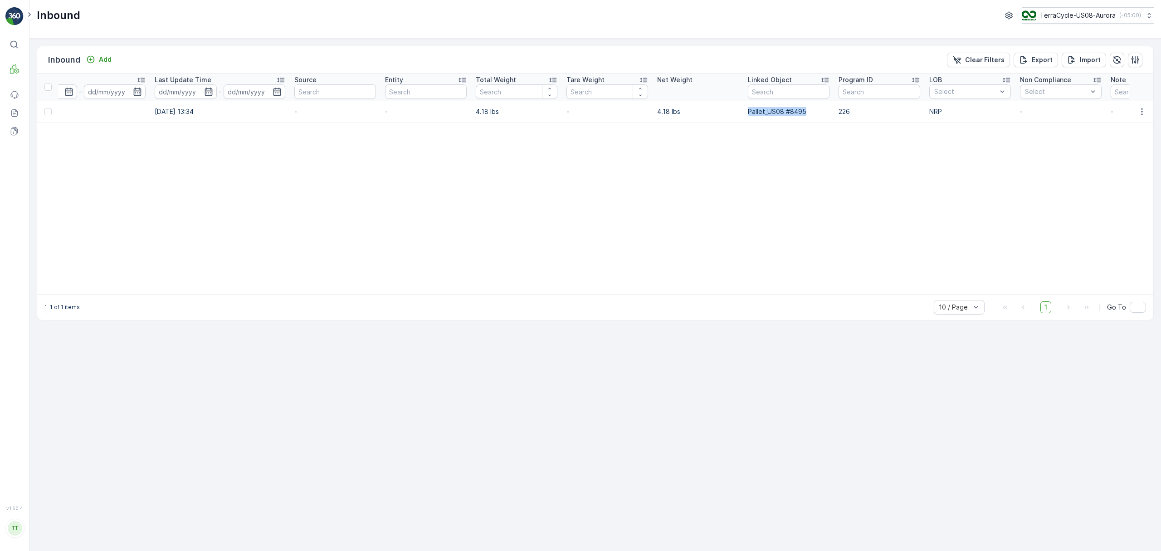
drag, startPoint x: 810, startPoint y: 111, endPoint x: 743, endPoint y: 119, distance: 67.2
click at [743, 119] on tr "1ZB799H29038541645 Received US-PI0232 I Rigid Plastics & Beauty [DATE] [DATE] 0…" at bounding box center [373, 112] width 1698 height 22
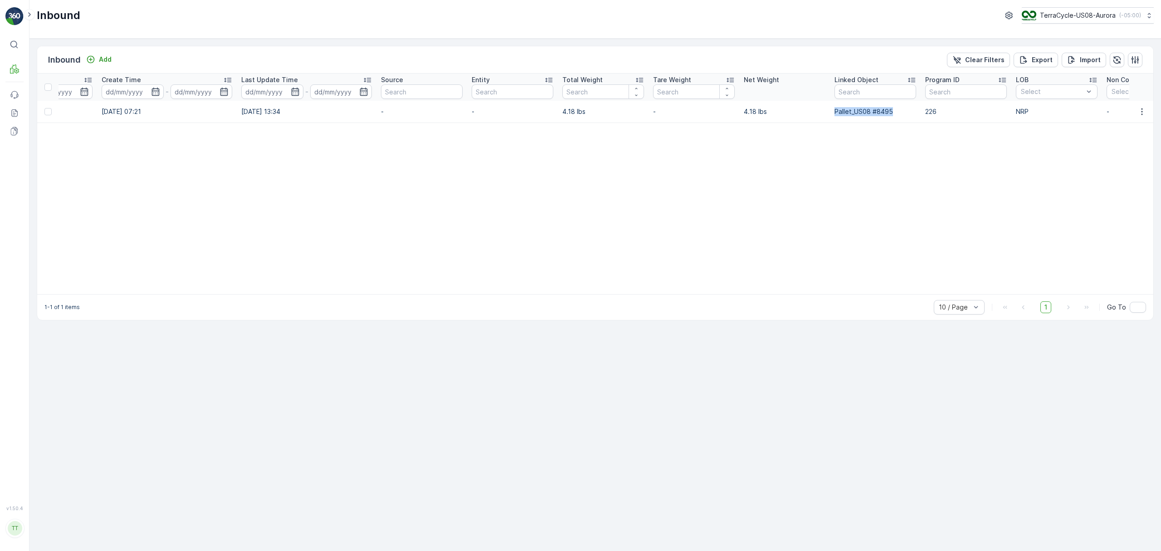
scroll to position [0, 0]
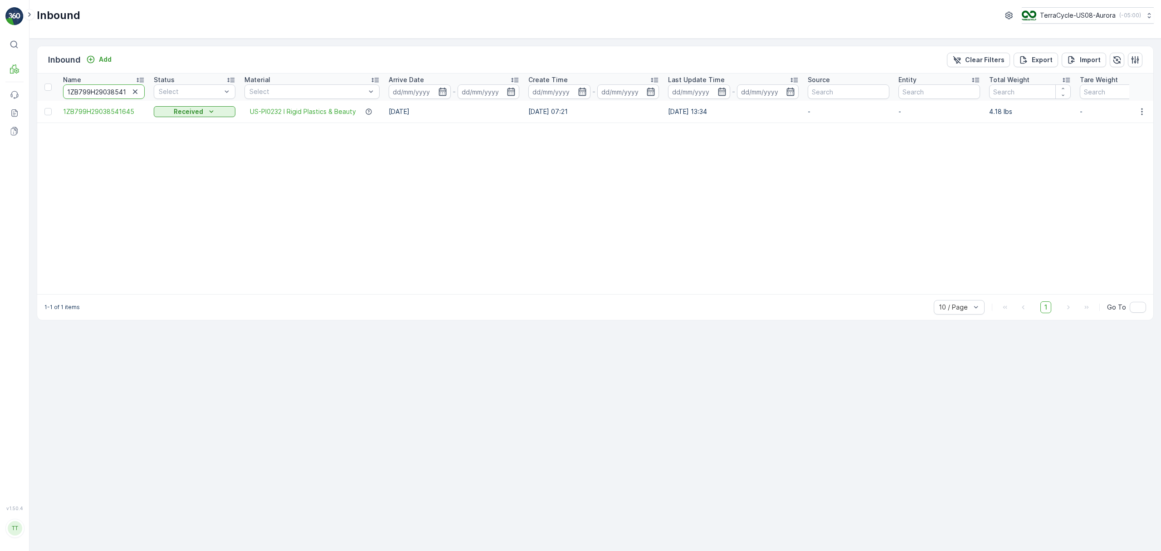
click at [87, 91] on input "1ZB799H29038541645" at bounding box center [104, 91] width 82 height 15
paste input "0684818"
type input "1ZB799H29030684818"
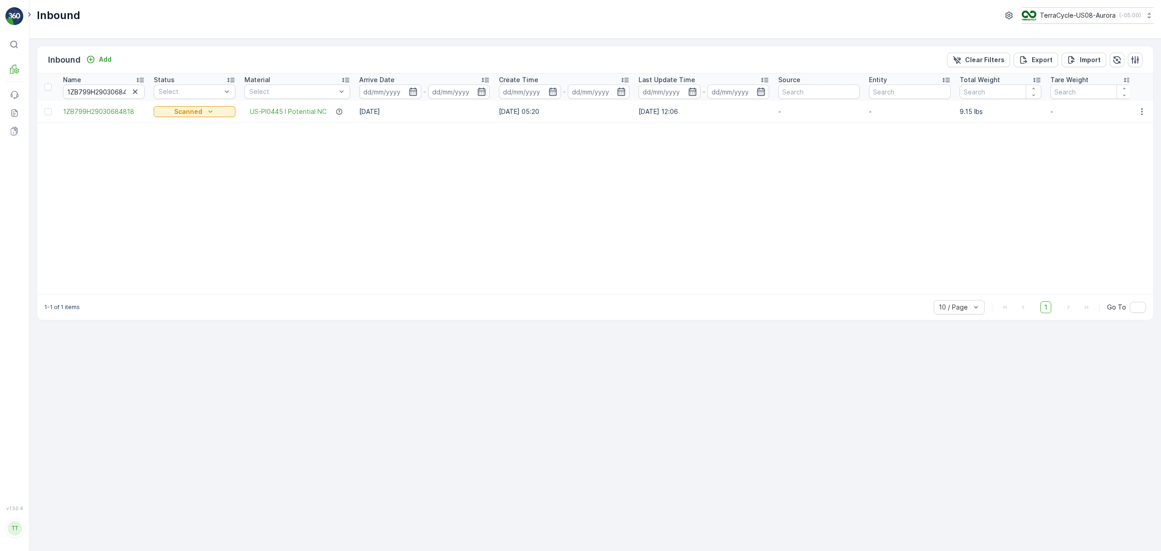
click at [291, 294] on div "Name 1ZB799H29030684818 Status Select Material Select Arrive Date - Create Time…" at bounding box center [595, 183] width 1116 height 220
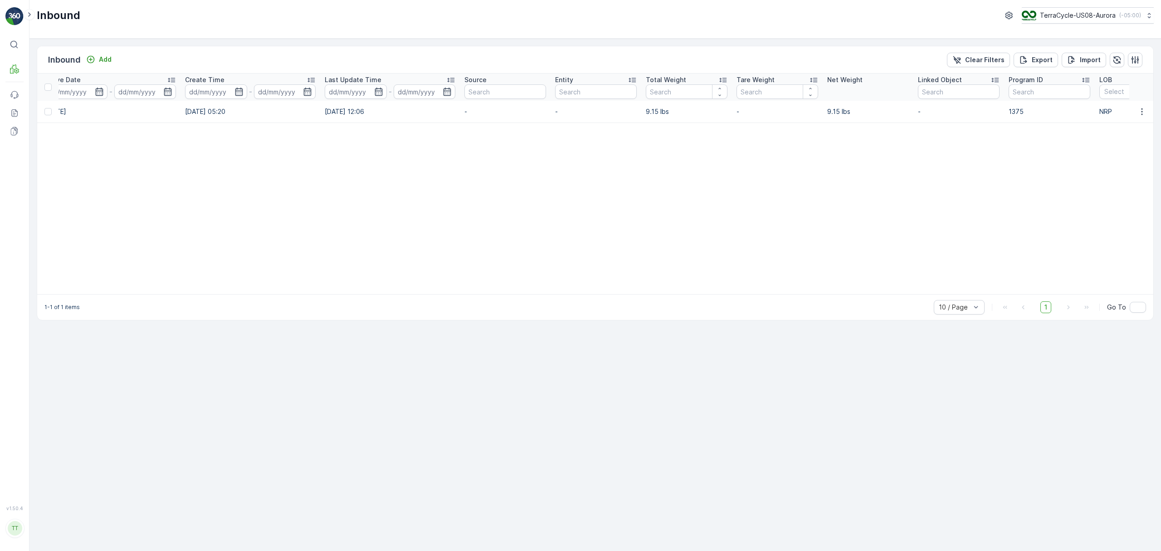
scroll to position [0, 552]
